Goal: Complete application form: Complete application form

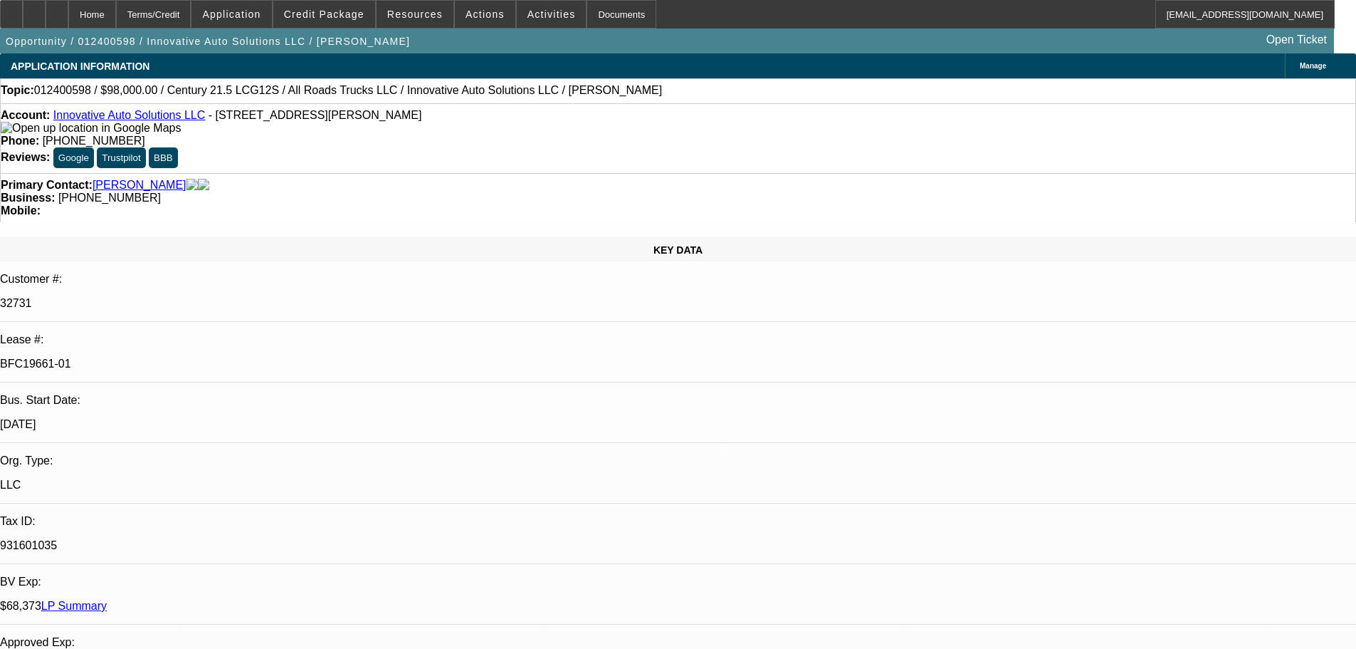
select select "0"
select select "2"
select select "0"
select select "2"
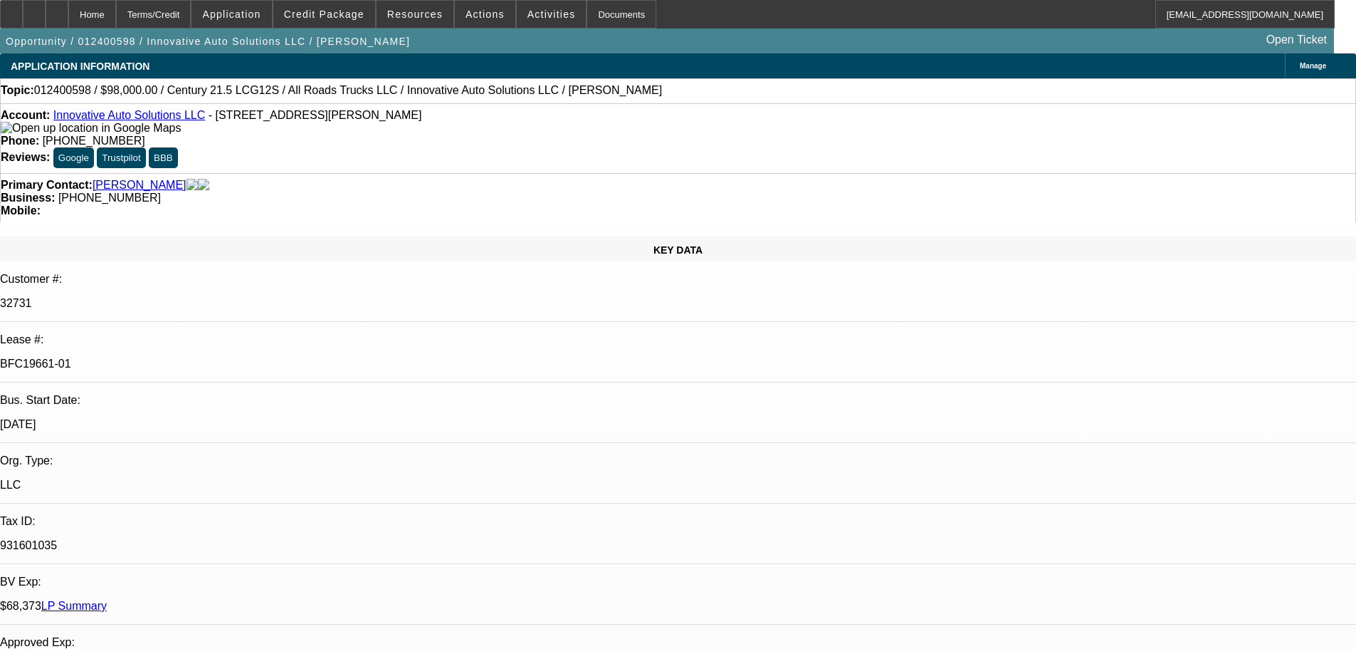
select select "0"
select select "2"
select select "0"
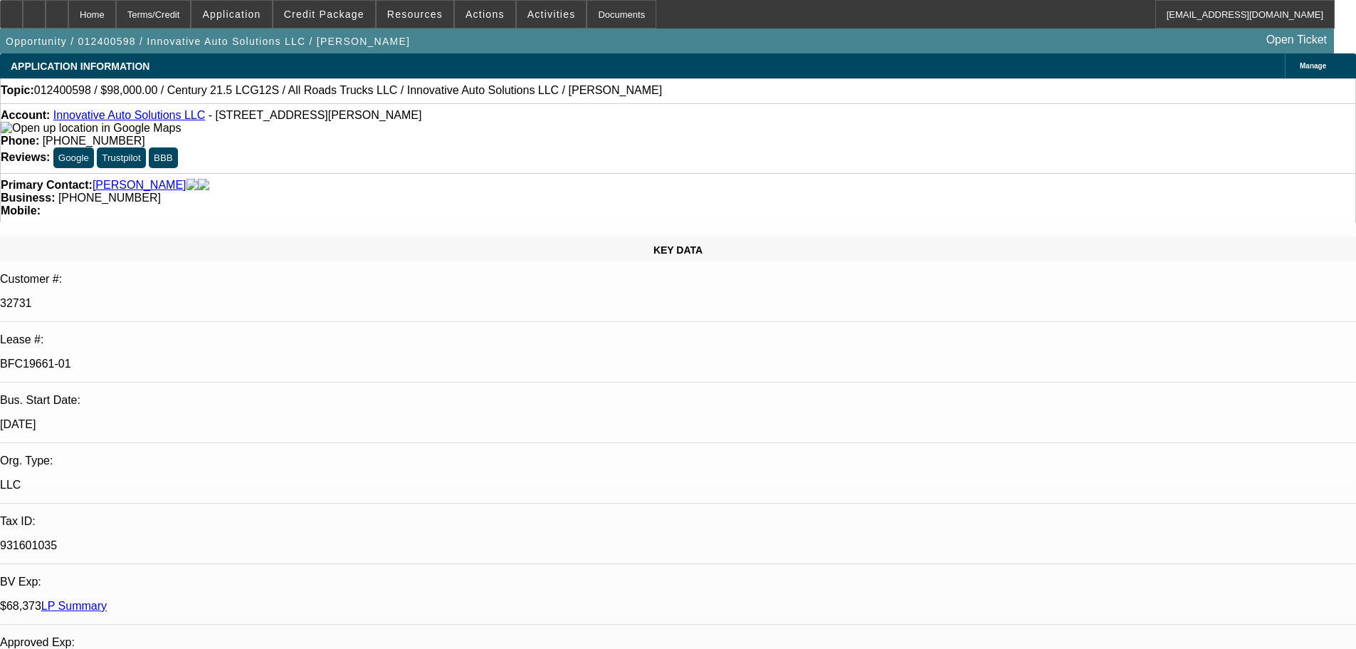
select select "2"
select select "0"
select select "1"
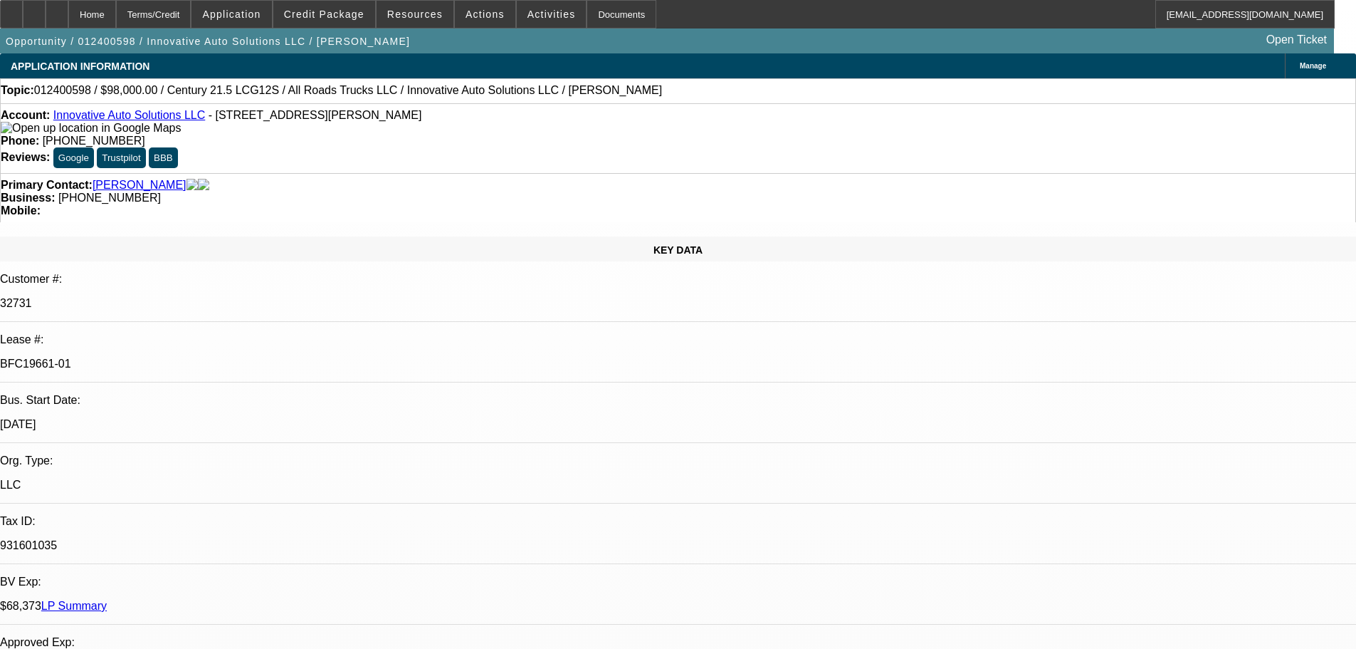
select select "1"
select select "2"
select select "6"
select select "2"
select select "6"
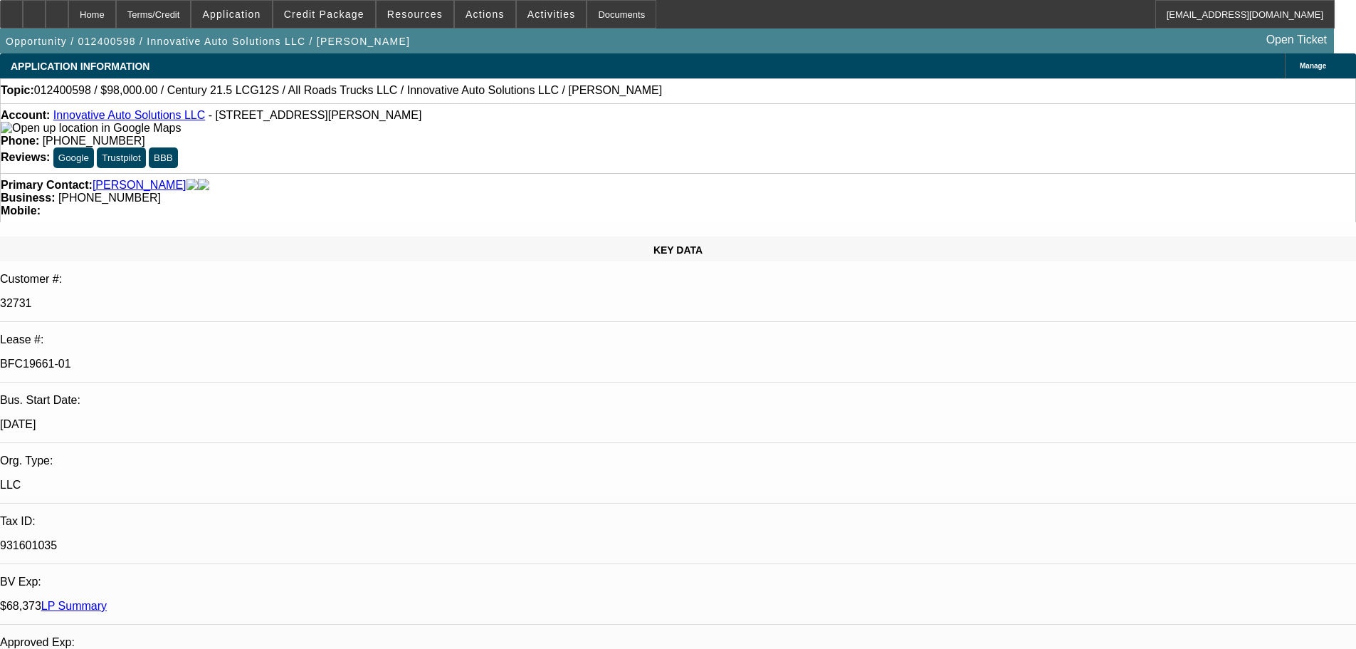
select select "2"
select select "6"
select select "2"
select select "6"
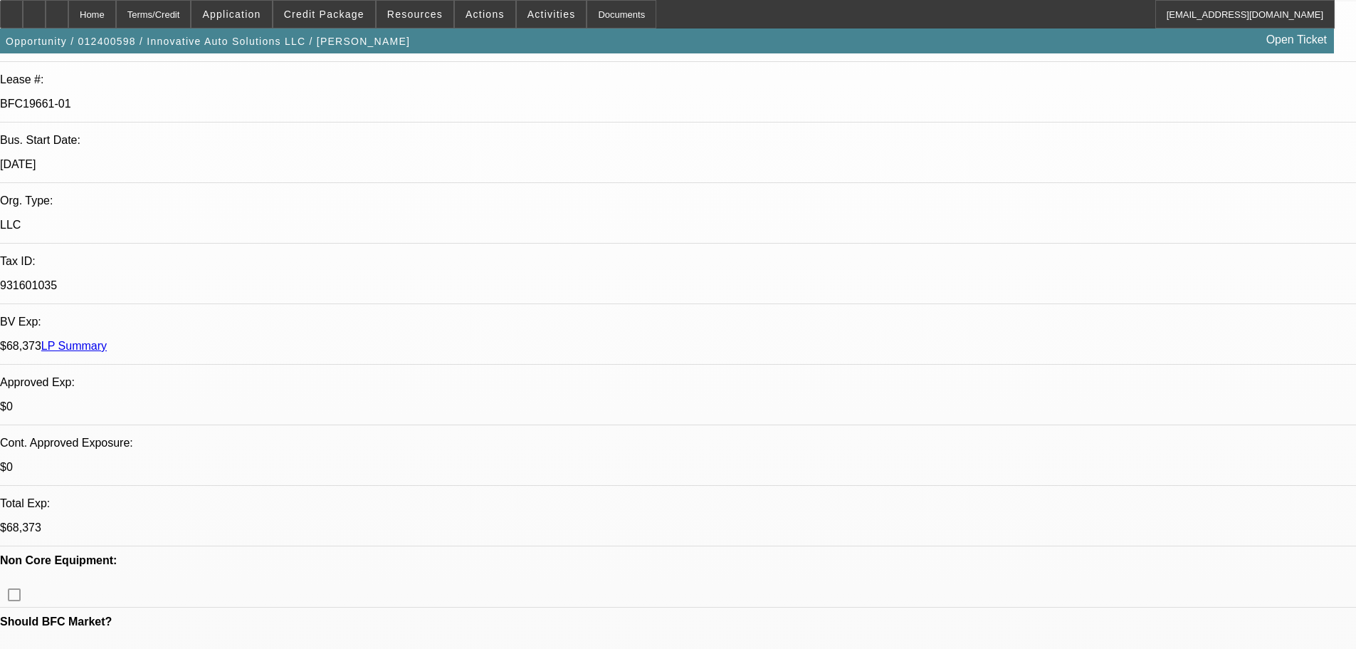
scroll to position [427, 0]
